Goal: Task Accomplishment & Management: Manage account settings

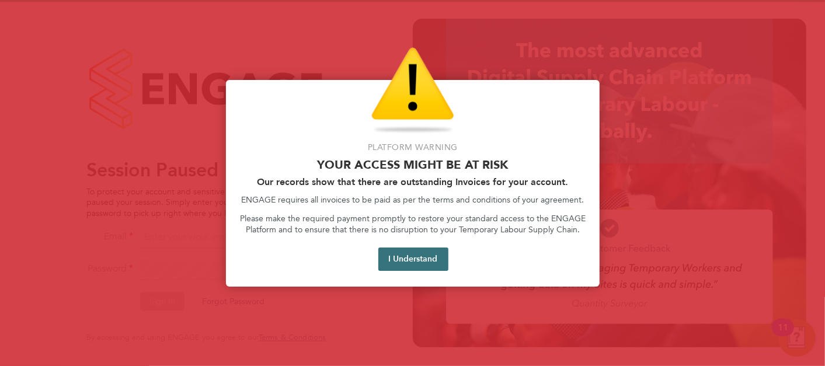
click at [419, 263] on button "I Understand" at bounding box center [413, 259] width 70 height 23
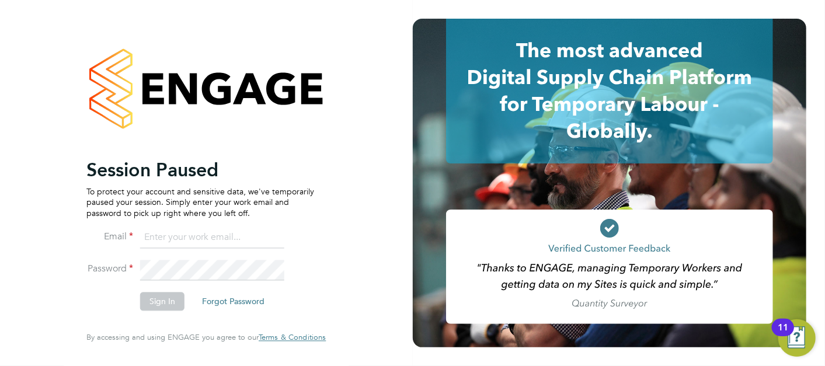
click at [203, 245] on input at bounding box center [212, 237] width 144 height 21
click at [263, 240] on input at bounding box center [212, 237] width 144 height 21
type input "sonny.facey@hays.com"
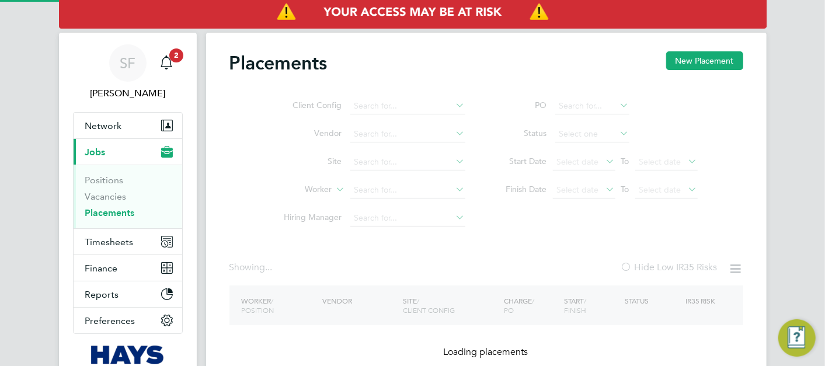
type input "[PERSON_NAME]"
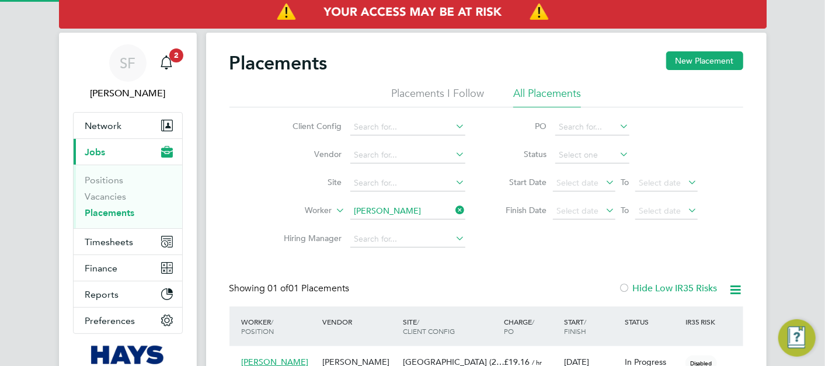
scroll to position [11, 55]
click at [121, 242] on span "Timesheets" at bounding box center [109, 241] width 48 height 11
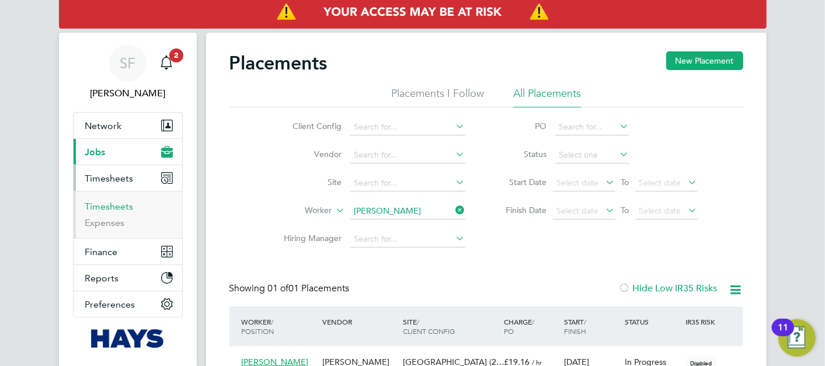
click at [123, 208] on link "Timesheets" at bounding box center [109, 206] width 48 height 11
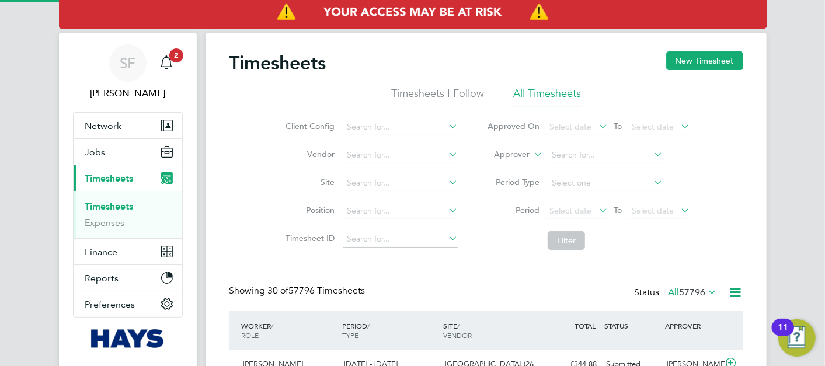
click at [514, 158] on label "Approver" at bounding box center [503, 155] width 53 height 12
click at [511, 168] on li "Worker" at bounding box center [501, 168] width 57 height 15
click at [590, 156] on input at bounding box center [605, 155] width 115 height 16
click at [585, 165] on li "Olivia D udley" at bounding box center [606, 171] width 116 height 16
type input "[PERSON_NAME]"
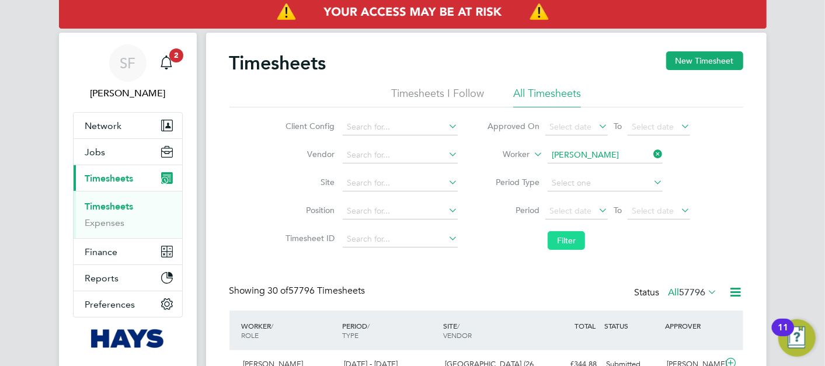
click at [566, 234] on button "Filter" at bounding box center [566, 240] width 37 height 19
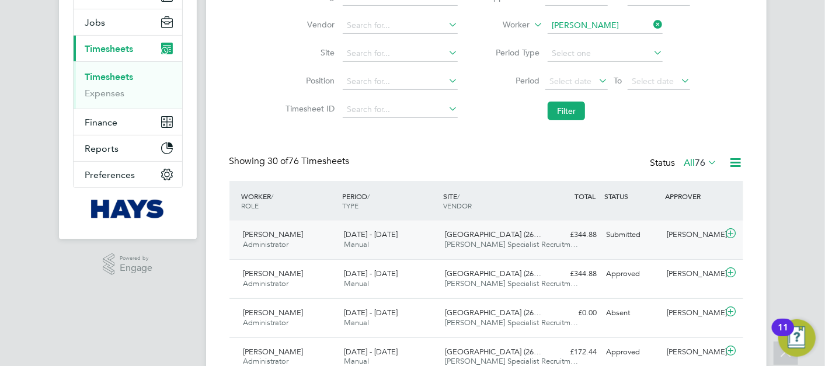
click at [409, 241] on div "13 - 19 Sep 2025 Manual" at bounding box center [389, 239] width 101 height 29
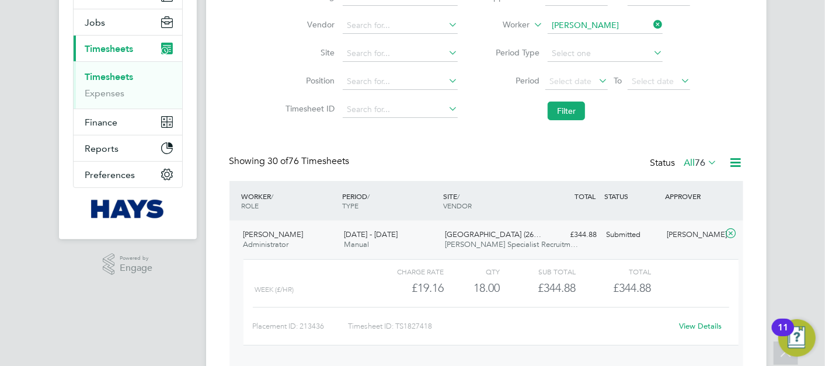
click at [696, 328] on link "View Details" at bounding box center [700, 326] width 43 height 10
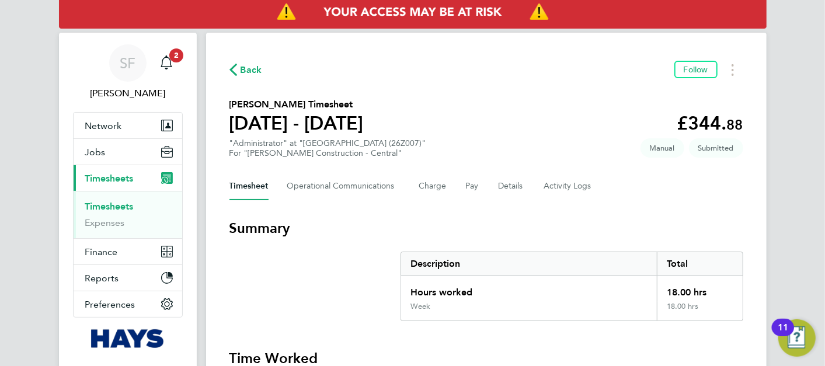
click at [236, 68] on span "Back" at bounding box center [245, 69] width 33 height 11
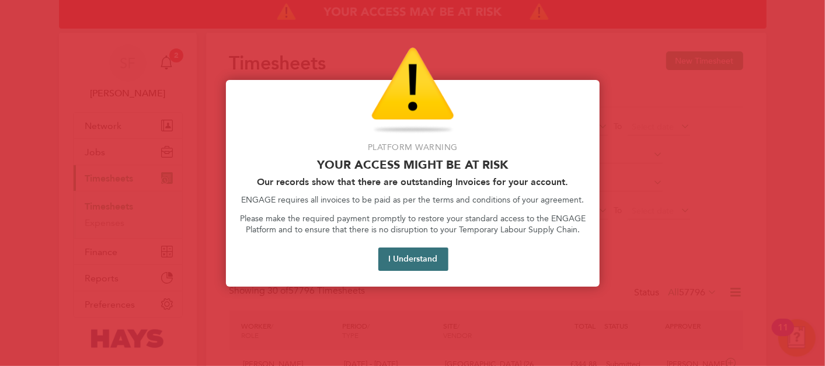
click at [423, 258] on button "I Understand" at bounding box center [413, 259] width 70 height 23
